Goal: Information Seeking & Learning: Learn about a topic

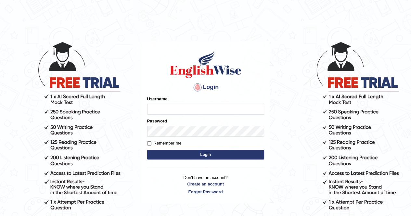
type input "Nomz1986"
click at [198, 157] on button "Login" at bounding box center [205, 155] width 117 height 10
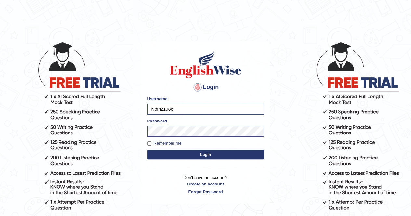
click at [198, 157] on button "Login" at bounding box center [205, 155] width 117 height 10
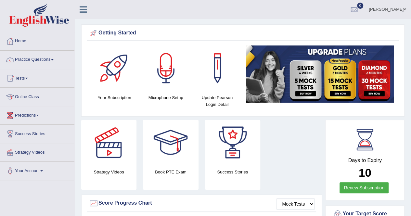
click at [33, 97] on link "Online Class" at bounding box center [37, 96] width 74 height 16
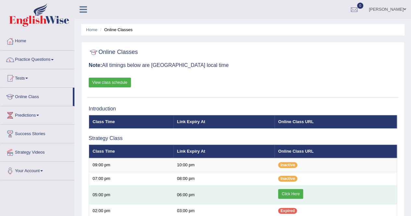
click at [337, 194] on td "Click Here" at bounding box center [336, 195] width 122 height 19
click at [287, 194] on link "Click Here" at bounding box center [290, 194] width 25 height 10
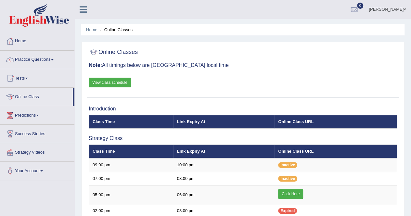
click at [54, 60] on span at bounding box center [52, 59] width 3 height 1
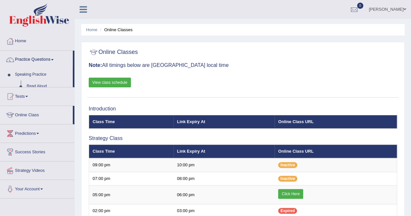
click at [54, 60] on span at bounding box center [52, 59] width 3 height 1
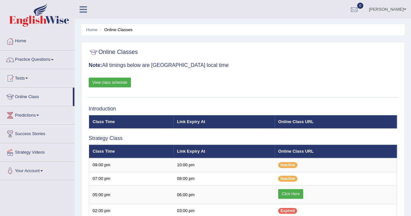
click at [54, 60] on span at bounding box center [52, 59] width 3 height 1
click at [38, 60] on link "Practice Questions" at bounding box center [37, 59] width 74 height 16
click at [54, 56] on link "Practice Questions" at bounding box center [37, 59] width 74 height 16
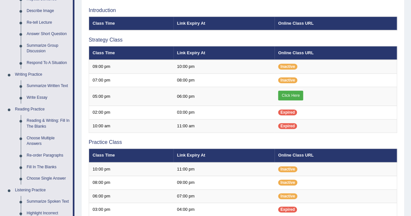
scroll to position [104, 0]
